Goal: Navigation & Orientation: Find specific page/section

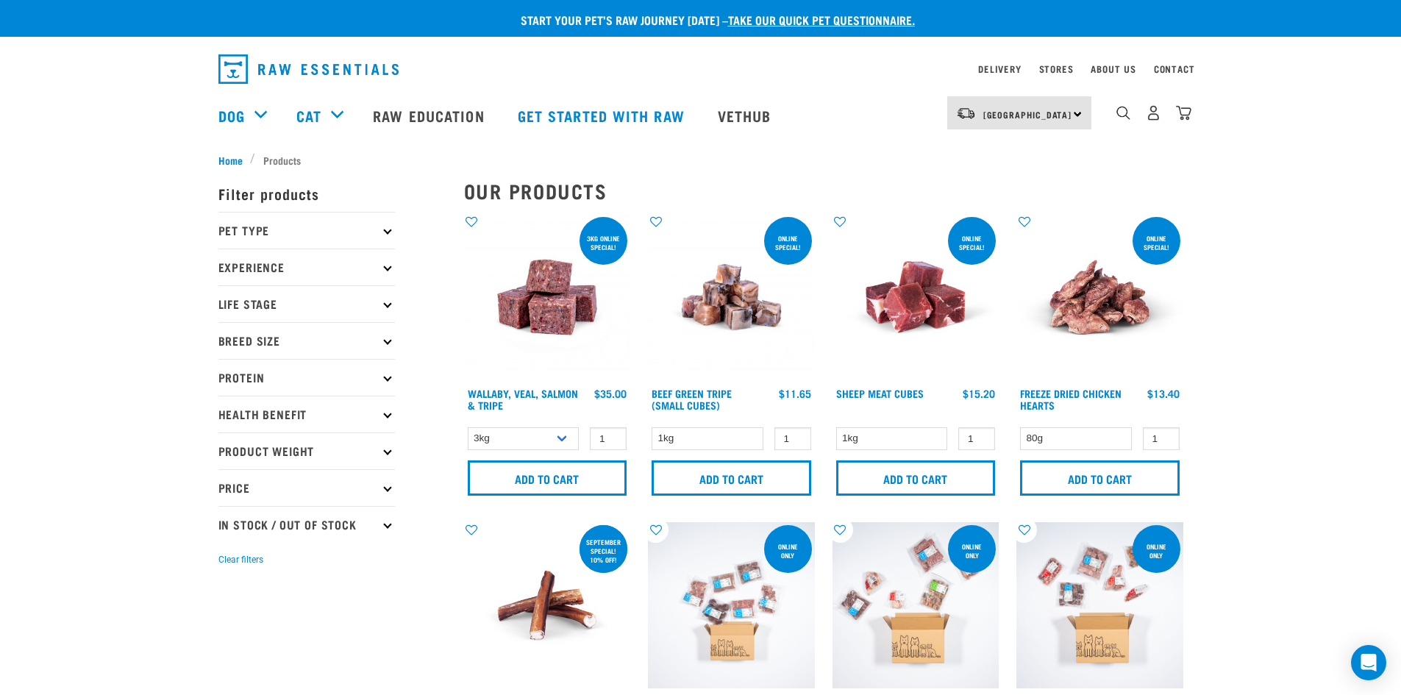
click at [275, 49] on link "dropdown navigation" at bounding box center [312, 69] width 189 height 41
click at [277, 52] on link "dropdown navigation" at bounding box center [312, 69] width 189 height 41
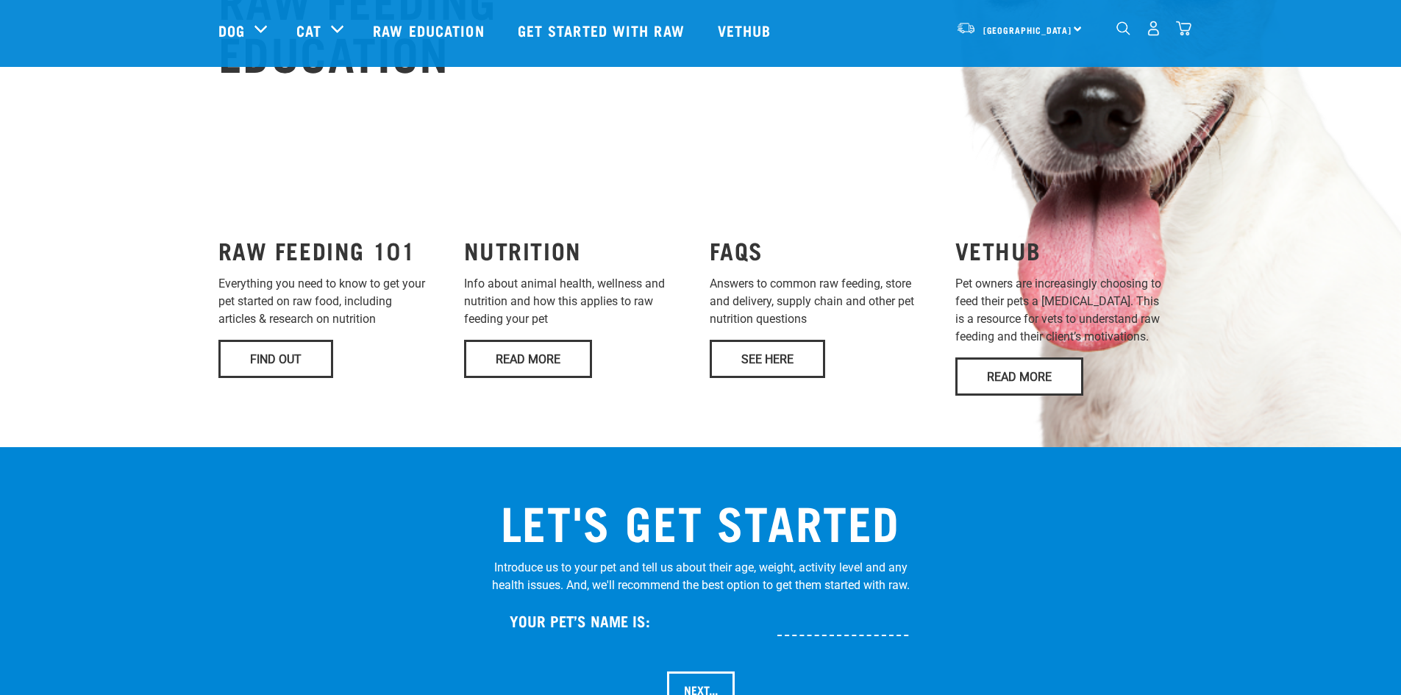
scroll to position [1103, 0]
